Goal: Information Seeking & Learning: Learn about a topic

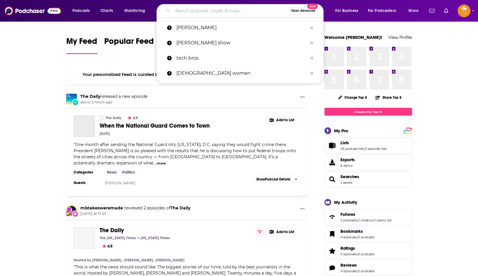
click at [196, 8] on input "Search podcasts, credits, & more..." at bounding box center [231, 10] width 116 height 9
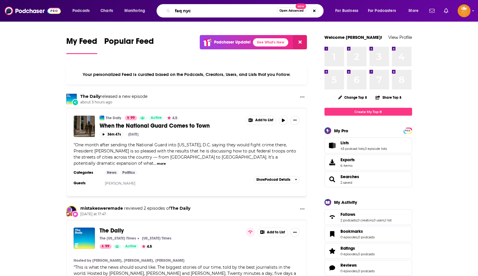
type input "faq nyc"
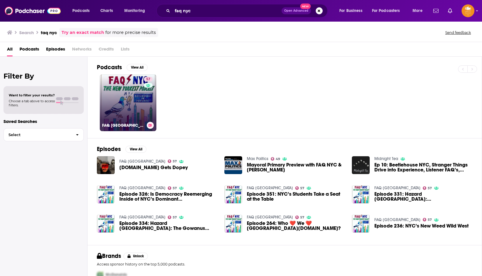
click at [125, 102] on link "57 FAQ [GEOGRAPHIC_DATA]" at bounding box center [128, 102] width 57 height 57
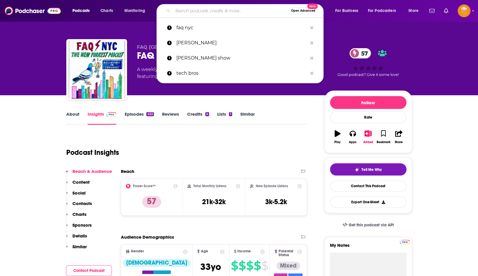
click at [178, 11] on input "Search podcasts, credits, & more..." at bounding box center [231, 10] width 116 height 9
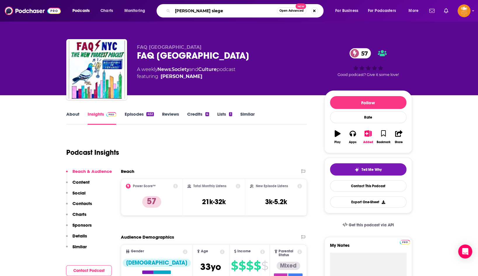
type input "[PERSON_NAME]"
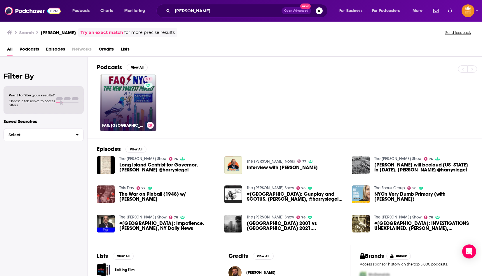
click at [126, 104] on link "57 FAQ [GEOGRAPHIC_DATA]" at bounding box center [128, 102] width 57 height 57
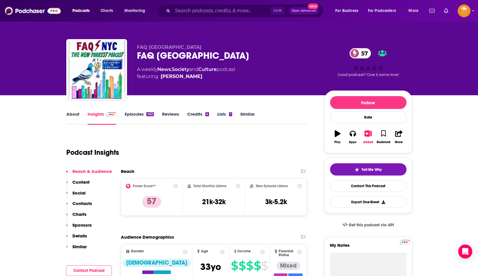
click at [72, 115] on link "About" at bounding box center [72, 117] width 13 height 13
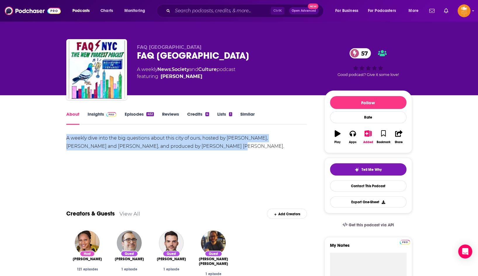
drag, startPoint x: 173, startPoint y: 149, endPoint x: 56, endPoint y: 138, distance: 117.0
copy div "A weekly dive into the big questions about this city of ours, hosted by [PERSON…"
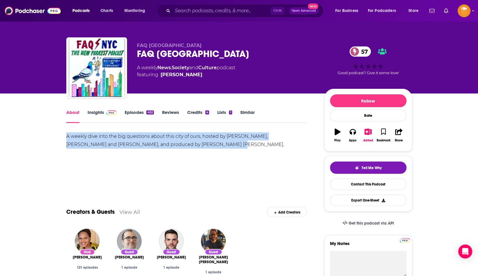
scroll to position [88, 0]
